Goal: Task Accomplishment & Management: Complete application form

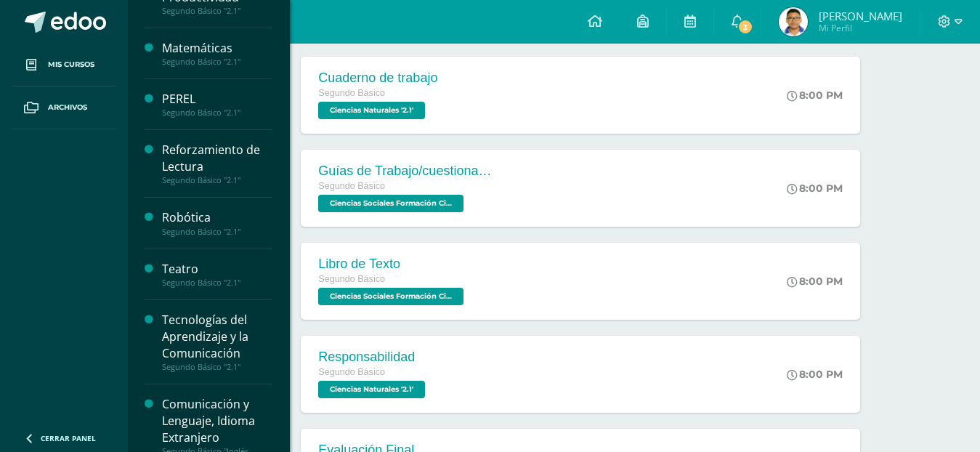
scroll to position [608, 0]
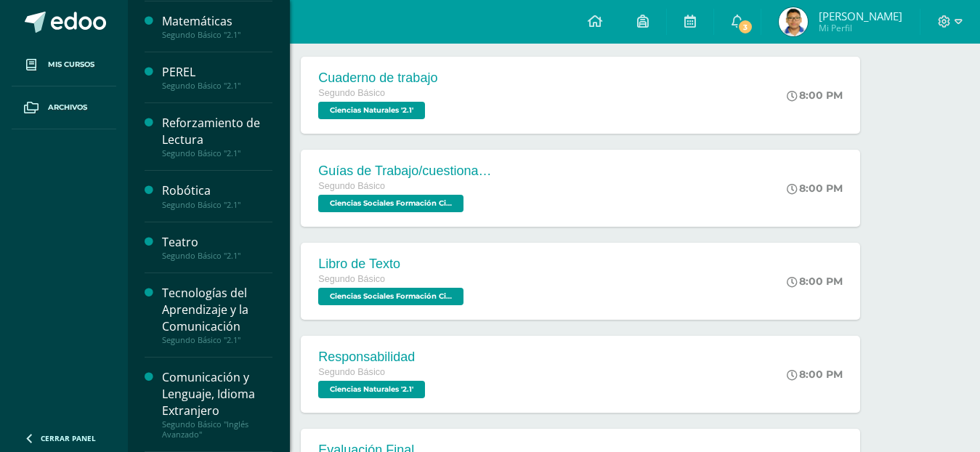
click at [204, 288] on div "Tecnologías del Aprendizaje y la Comunicación" at bounding box center [217, 310] width 110 height 50
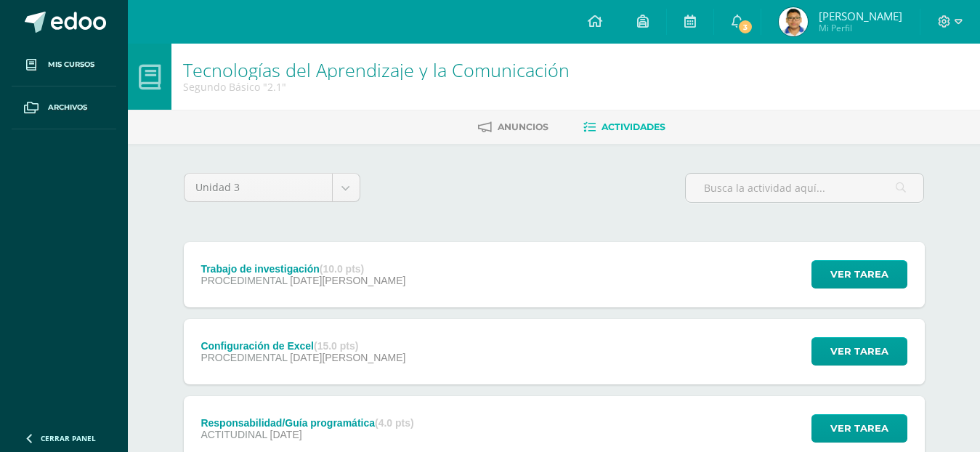
click at [230, 342] on div "Configuración de Excel (15.0 pts)" at bounding box center [302, 346] width 205 height 12
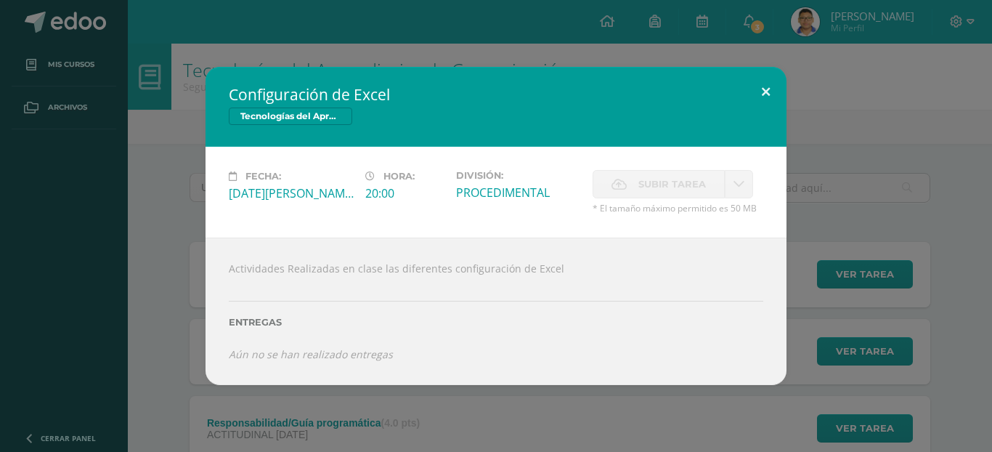
click at [762, 97] on button at bounding box center [765, 91] width 41 height 49
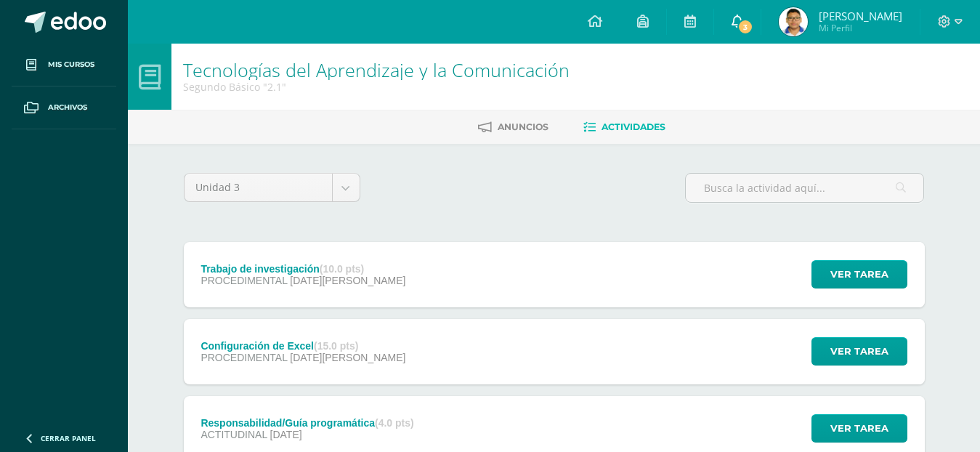
click at [739, 25] on span "3" at bounding box center [745, 27] width 16 height 16
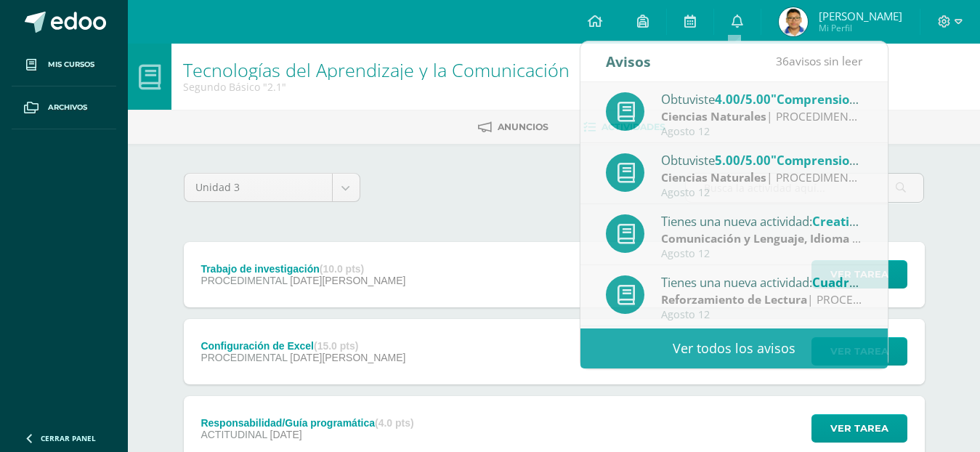
click at [802, 35] on span "Marcos Sebastian Mi Perfil" at bounding box center [840, 21] width 129 height 29
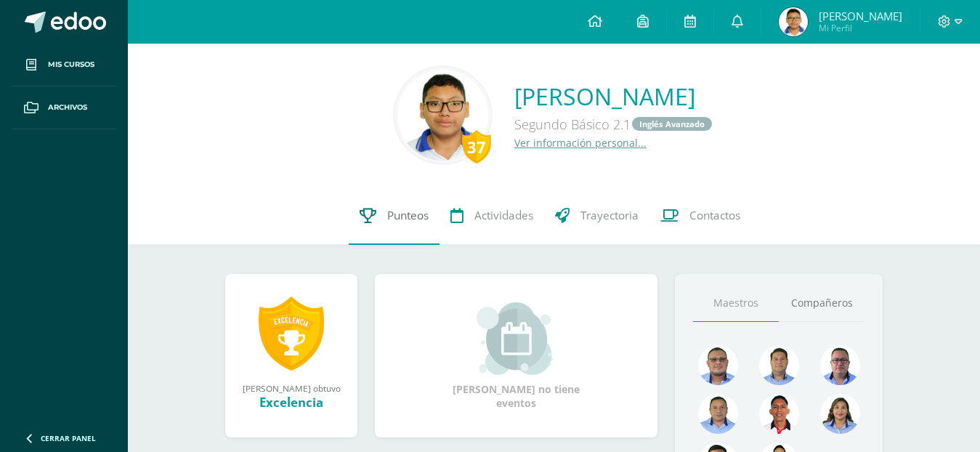
click at [400, 218] on span "Punteos" at bounding box center [407, 215] width 41 height 15
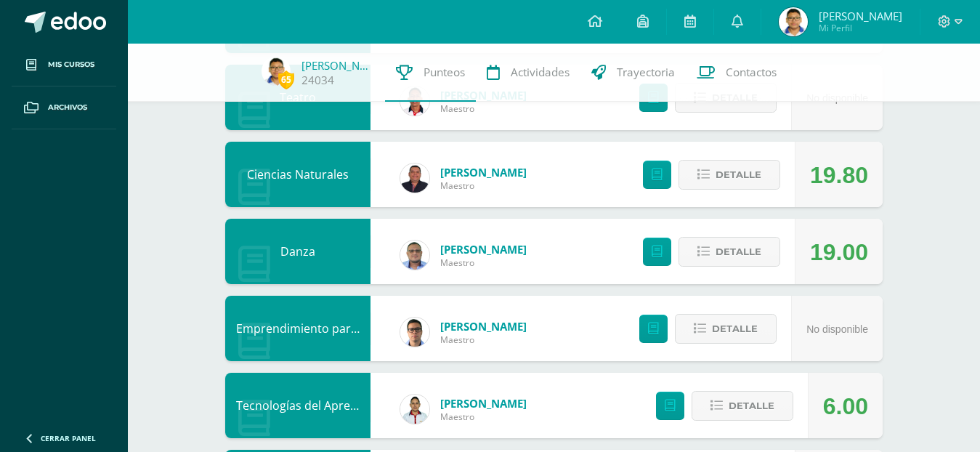
scroll to position [654, 0]
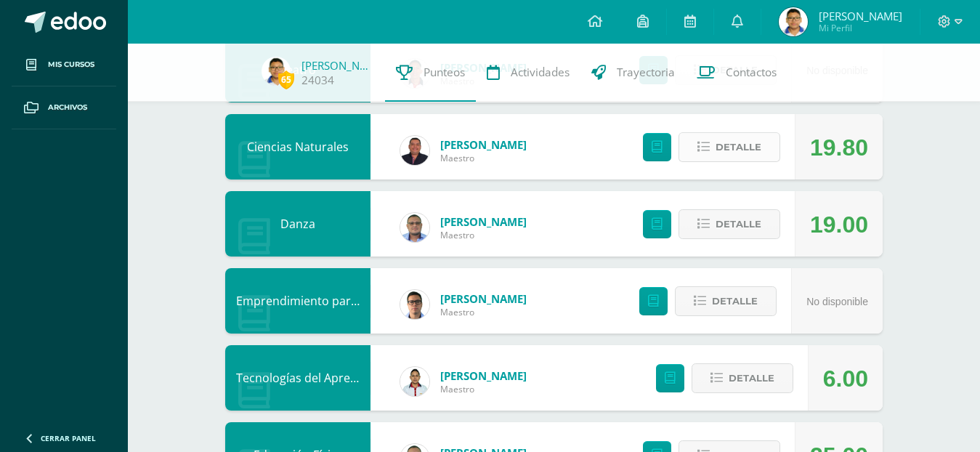
click at [723, 158] on span "Detalle" at bounding box center [738, 147] width 46 height 27
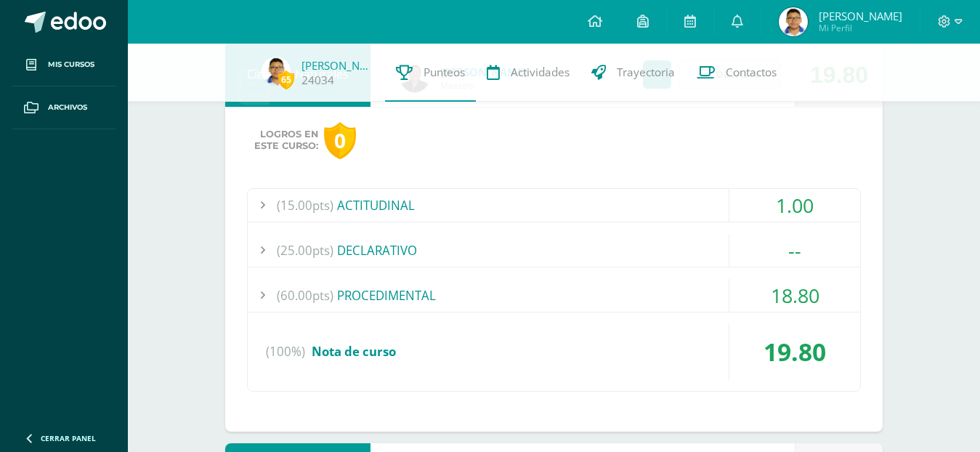
click at [716, 304] on div "(60.00pts) PROCEDIMENTAL" at bounding box center [554, 295] width 612 height 33
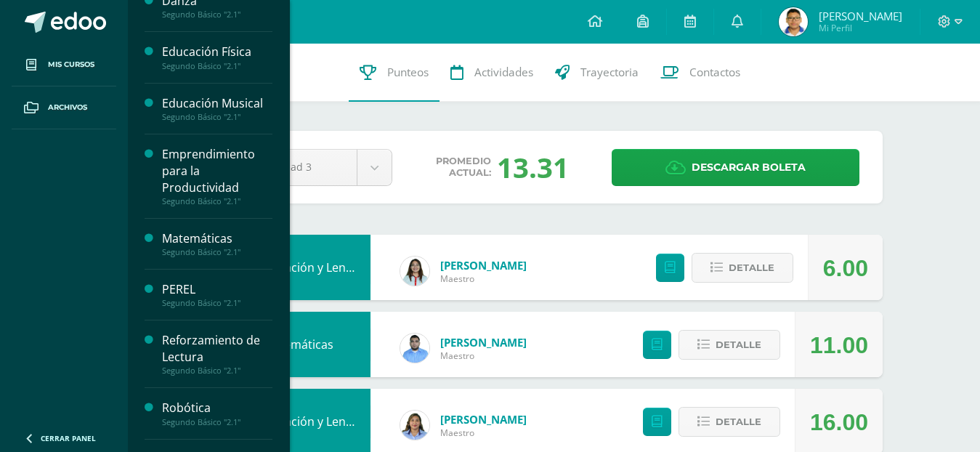
scroll to position [508, 0]
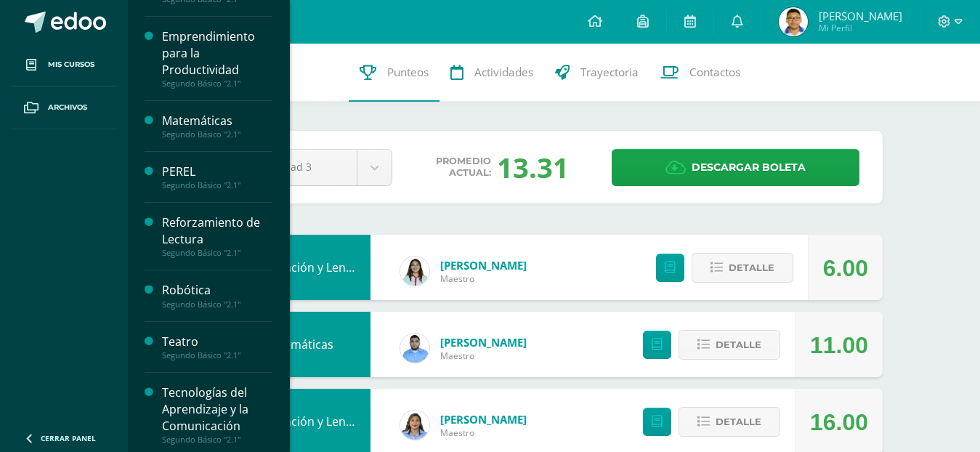
click at [242, 393] on div "Tecnologías del Aprendizaje y la Comunicación" at bounding box center [217, 409] width 110 height 50
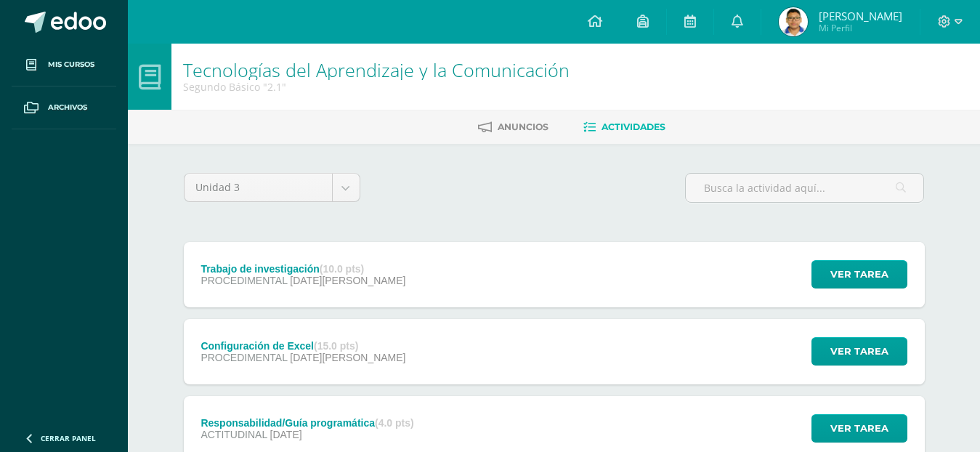
click at [254, 337] on div "Configuración de Excel (15.0 pts) PROCEDIMENTAL [DATE][PERSON_NAME]" at bounding box center [304, 351] width 240 height 65
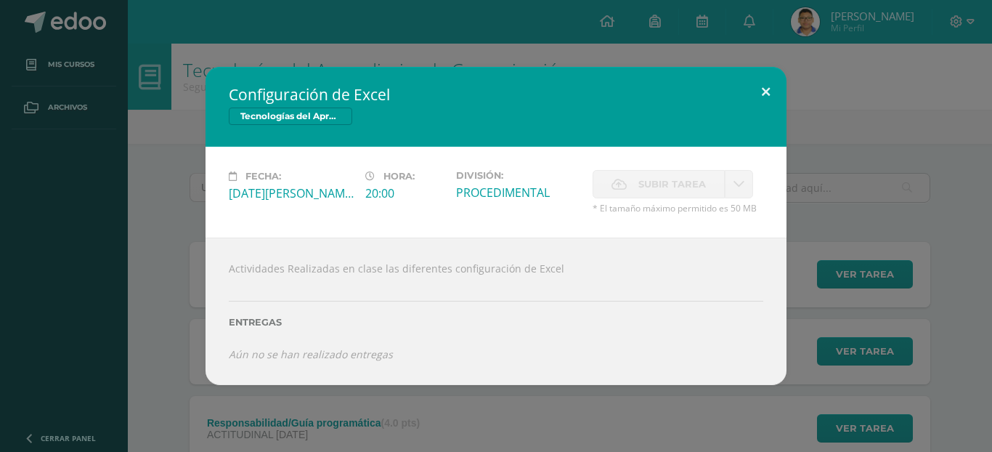
click at [777, 97] on button at bounding box center [765, 91] width 41 height 49
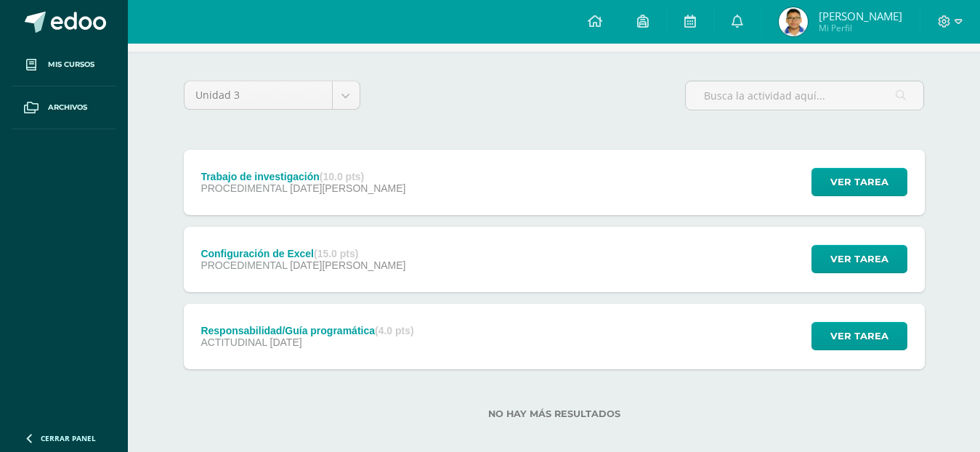
scroll to position [106, 0]
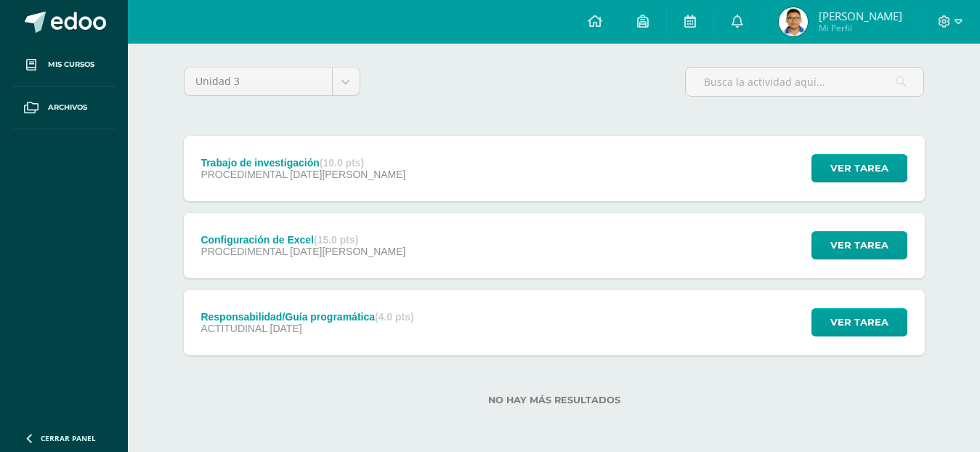
click at [433, 233] on div "Configuración de Excel (15.0 pts) PROCEDIMENTAL 06 de Agosto Ver tarea Configur…" at bounding box center [554, 245] width 741 height 65
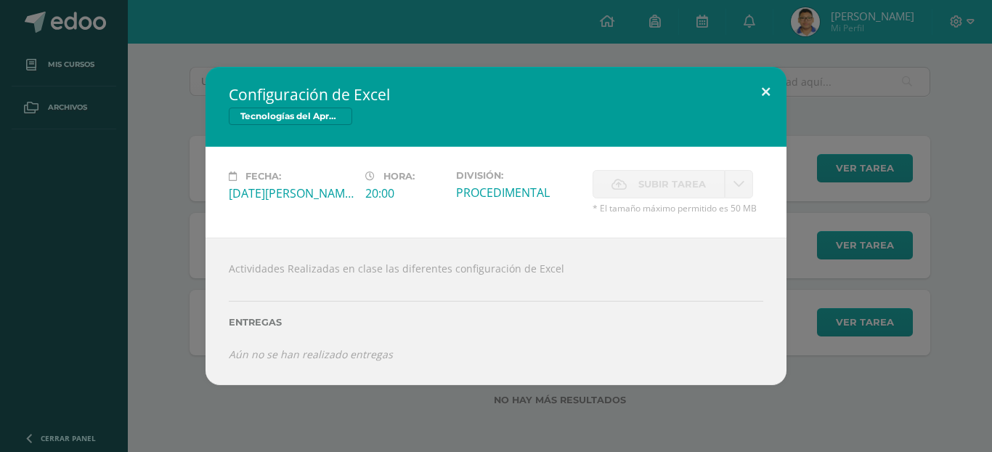
click at [770, 84] on button at bounding box center [765, 91] width 41 height 49
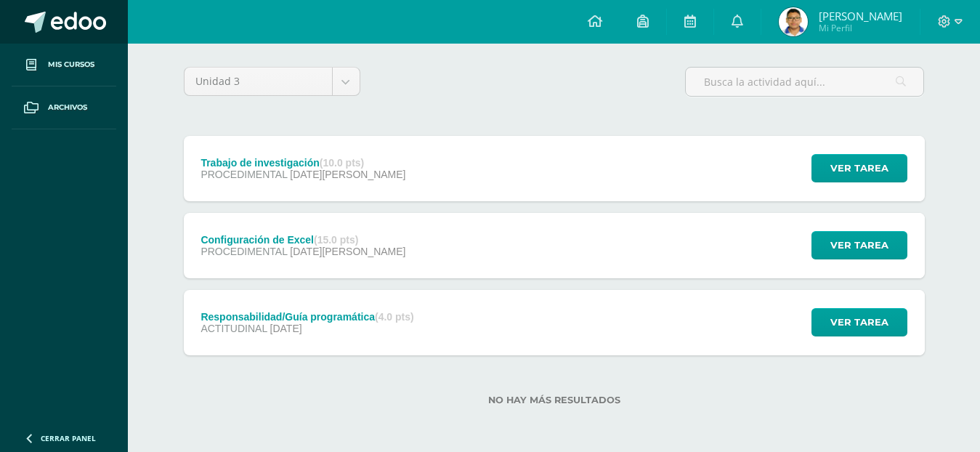
click at [88, 22] on span at bounding box center [78, 23] width 55 height 22
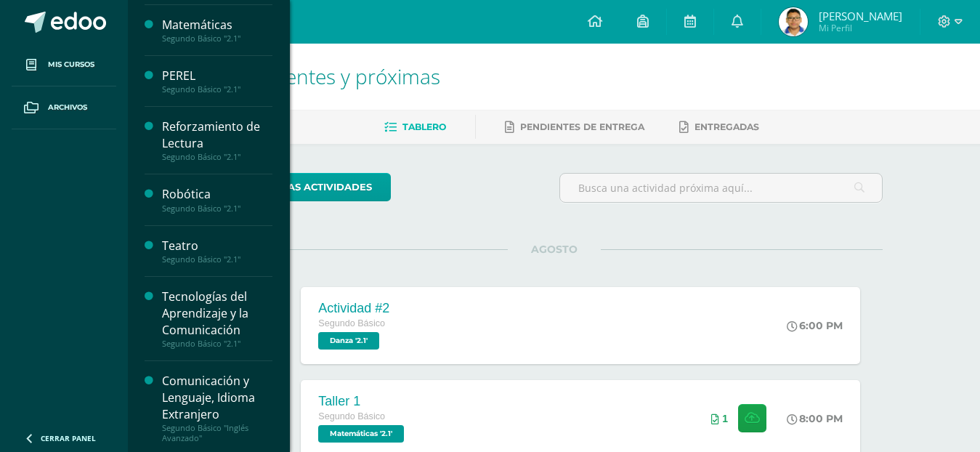
scroll to position [608, 0]
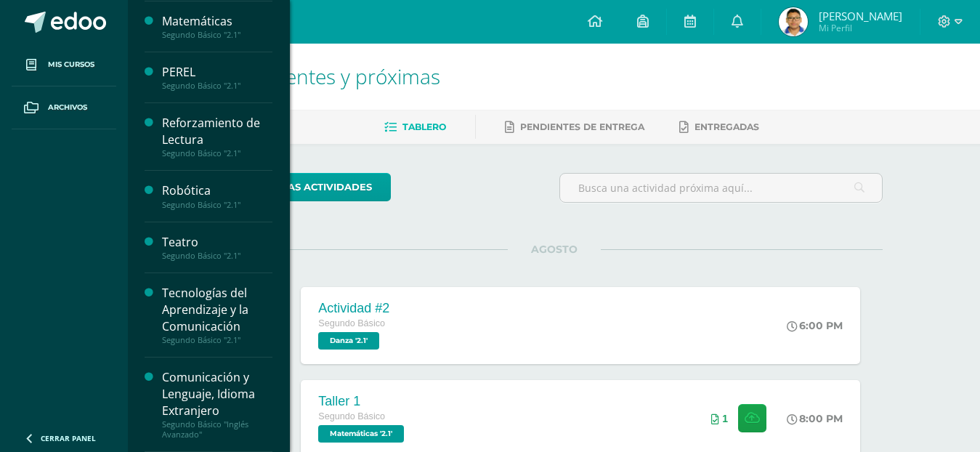
click at [219, 310] on div "Tecnologías del Aprendizaje y la Comunicación" at bounding box center [217, 310] width 110 height 50
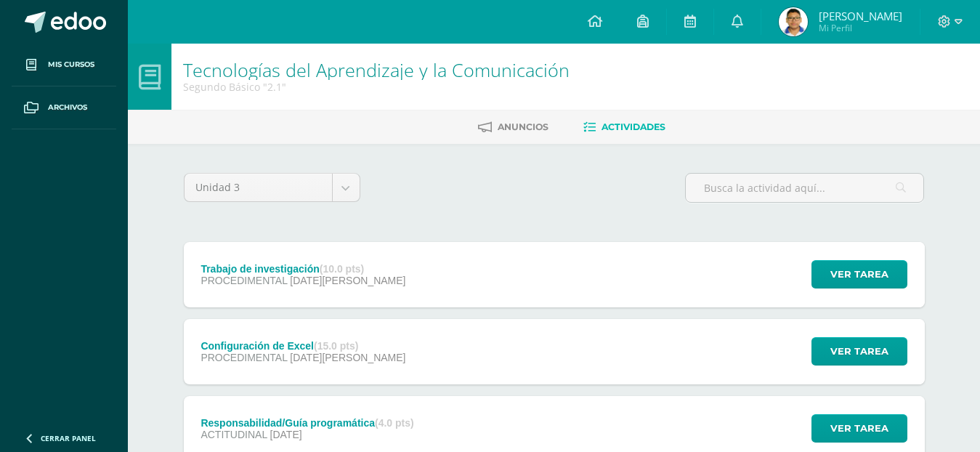
click at [412, 348] on div "Configuración de Excel (15.0 pts) PROCEDIMENTAL 06 de Agosto Ver tarea Configur…" at bounding box center [554, 351] width 741 height 65
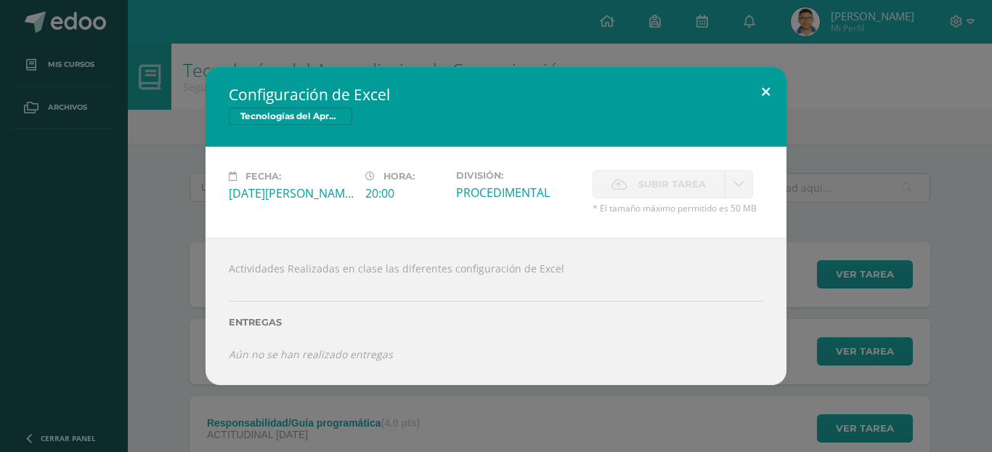
click at [761, 97] on button at bounding box center [765, 91] width 41 height 49
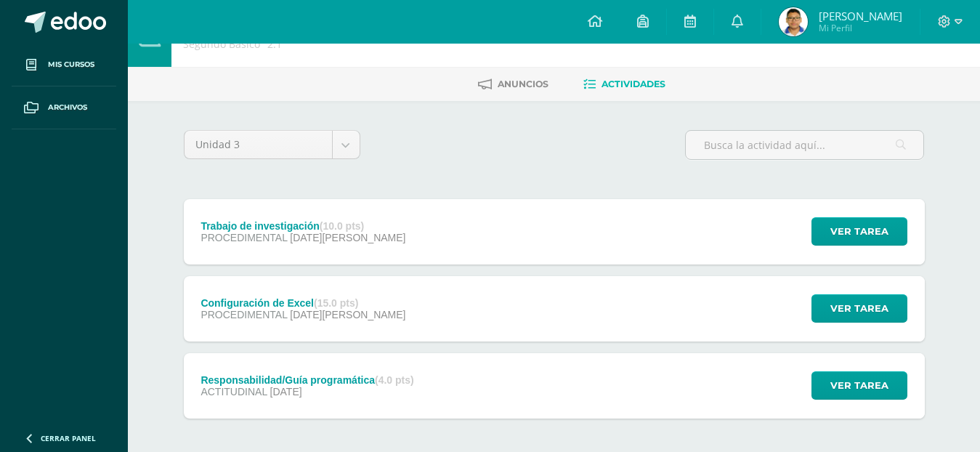
scroll to position [73, 0]
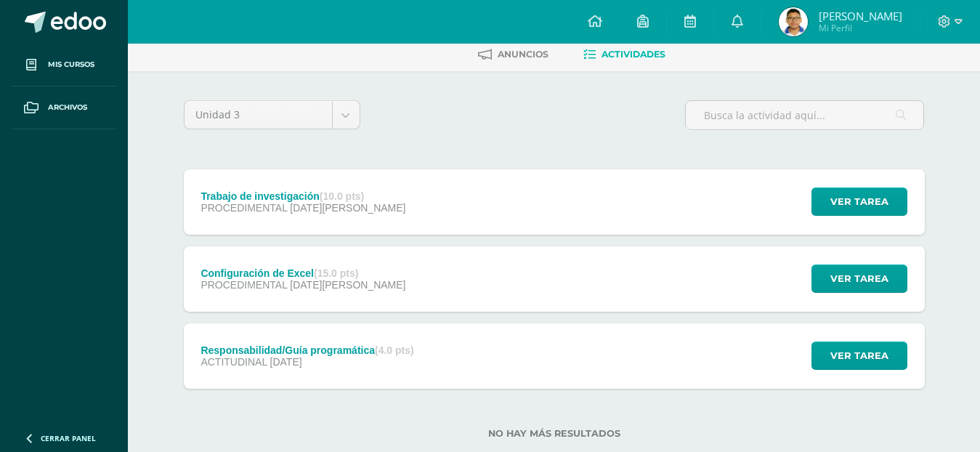
click at [444, 123] on div "Unidad 3 Unidad 1 Unidad 2 Unidad 3" at bounding box center [554, 120] width 753 height 41
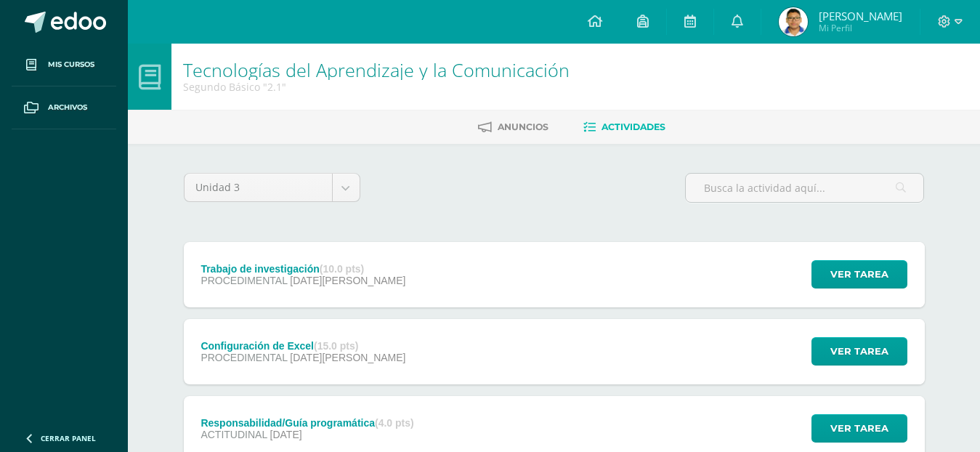
click at [362, 351] on div "Configuración de Excel (15.0 pts) PROCEDIMENTAL [DATE][PERSON_NAME]" at bounding box center [304, 351] width 240 height 65
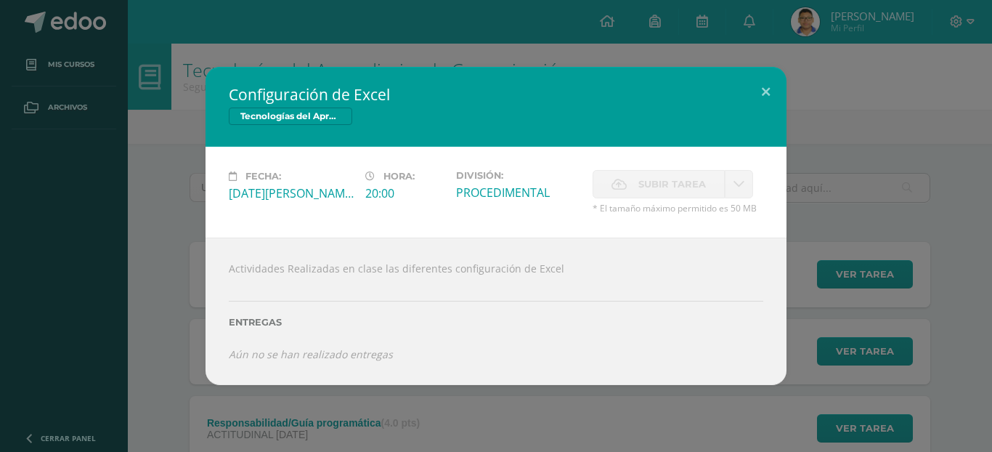
click at [696, 182] on span "Subir tarea" at bounding box center [672, 184] width 68 height 27
click at [740, 178] on icon at bounding box center [739, 184] width 11 height 12
click at [761, 87] on button at bounding box center [765, 91] width 41 height 49
